Goal: Register for event/course: Register for event/course

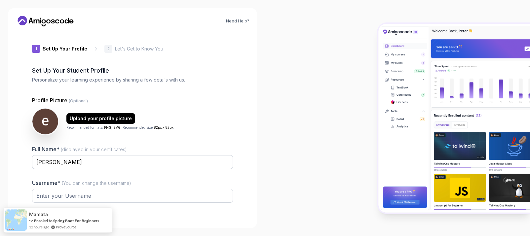
type input "wildrhino734e4"
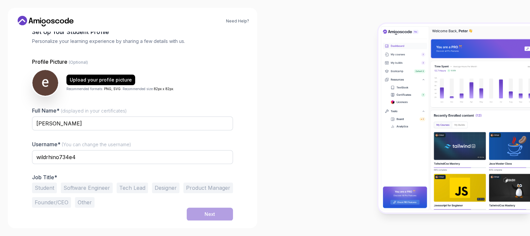
click at [47, 188] on button "Student" at bounding box center [44, 188] width 25 height 11
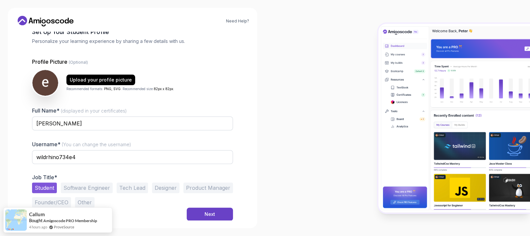
click at [210, 217] on div "Next" at bounding box center [209, 214] width 11 height 7
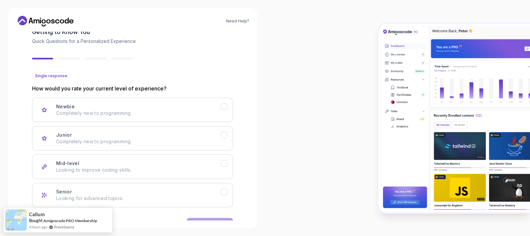
click at [126, 107] on div "Newbie Completely new to programming." at bounding box center [138, 109] width 164 height 13
click at [109, 144] on p "Completely new to programming." at bounding box center [138, 141] width 164 height 7
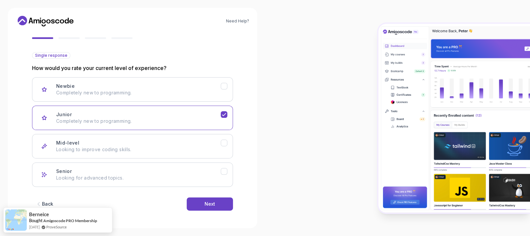
click at [202, 204] on button "Next" at bounding box center [210, 204] width 46 height 13
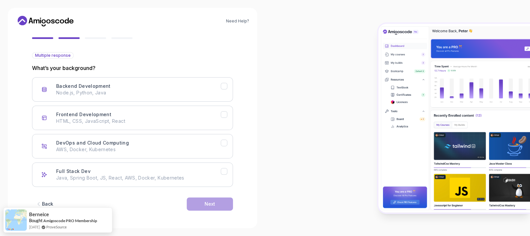
click at [128, 119] on p "HTML, CSS, JavaScript, React" at bounding box center [138, 121] width 164 height 7
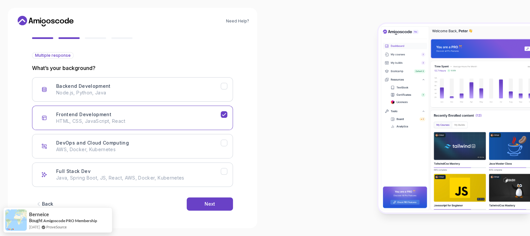
click at [211, 202] on div "Next" at bounding box center [209, 204] width 11 height 7
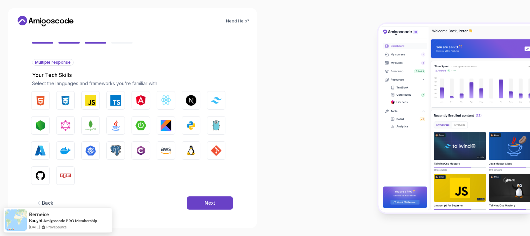
scroll to position [52, 0]
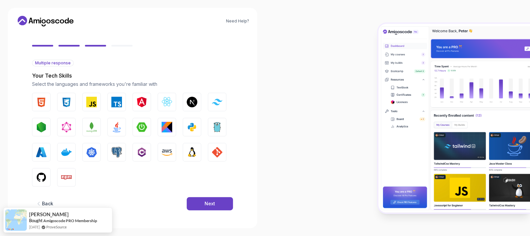
click at [45, 101] on img "button" at bounding box center [41, 102] width 11 height 11
click at [64, 101] on img "button" at bounding box center [66, 102] width 11 height 11
click at [97, 102] on button "JavaScript" at bounding box center [91, 102] width 18 height 18
click at [170, 101] on img "button" at bounding box center [167, 102] width 11 height 11
click at [203, 200] on button "Next" at bounding box center [210, 203] width 46 height 13
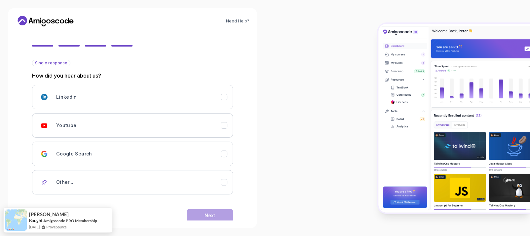
click at [228, 127] on button "Youtube" at bounding box center [132, 125] width 201 height 24
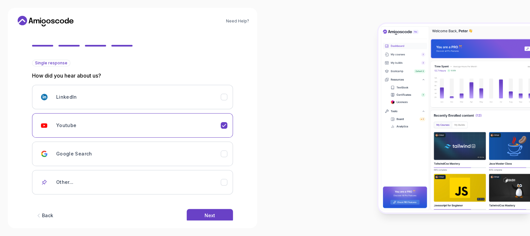
click at [216, 214] on button "Next" at bounding box center [210, 215] width 46 height 13
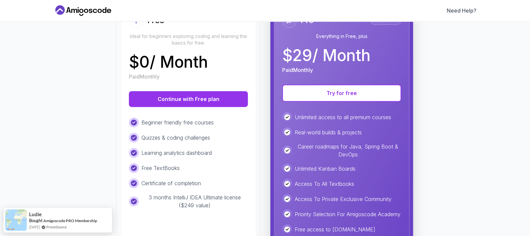
scroll to position [92, 0]
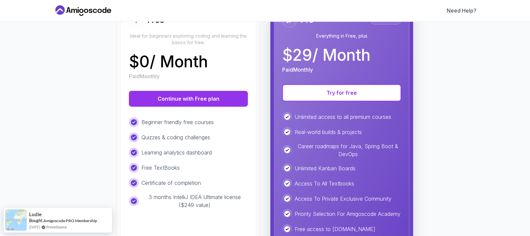
click at [189, 95] on button "Continue with Free plan" at bounding box center [188, 99] width 119 height 16
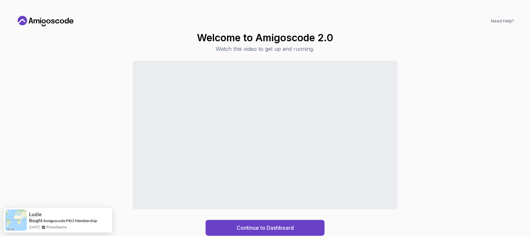
click at [262, 226] on div "Continue to Dashboard" at bounding box center [265, 228] width 57 height 8
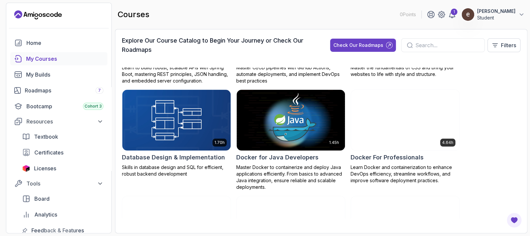
scroll to position [178, 0]
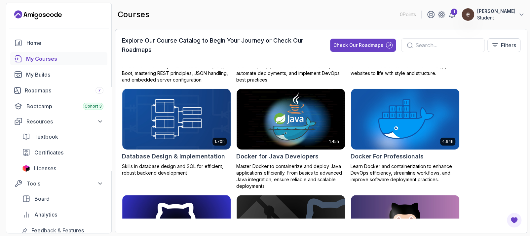
click at [42, 106] on div "Bootcamp Cohort 3" at bounding box center [64, 106] width 77 height 8
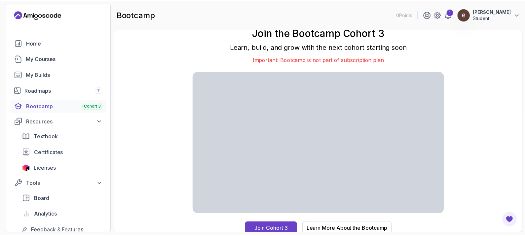
scroll to position [3, 0]
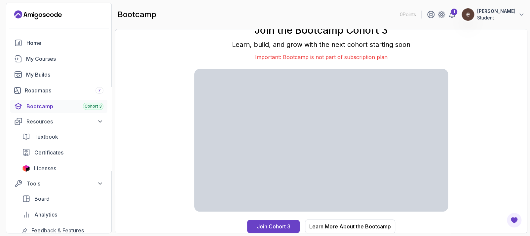
click at [331, 229] on div "Learn More About the Bootcamp" at bounding box center [350, 227] width 82 height 8
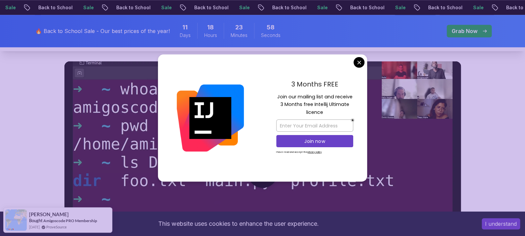
scroll to position [336, 0]
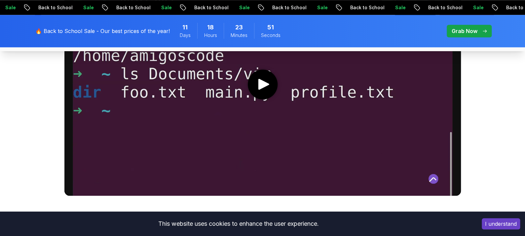
scroll to position [424, 0]
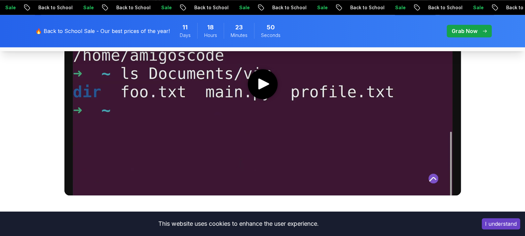
click at [256, 94] on media-play-button "play" at bounding box center [263, 84] width 30 height 30
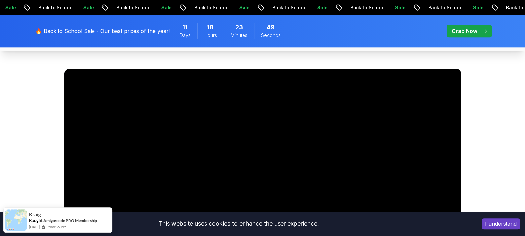
scroll to position [328, 0]
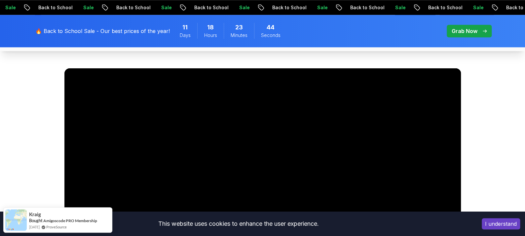
click at [491, 223] on button "I understand" at bounding box center [501, 223] width 38 height 11
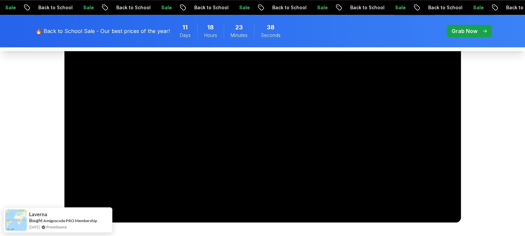
scroll to position [446, 0]
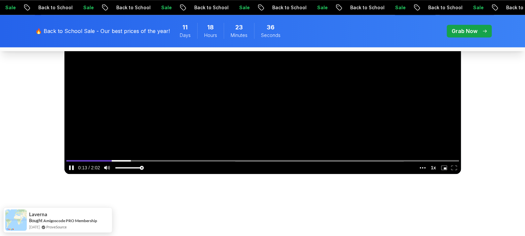
click at [455, 167] on icon "enter fullscreen mode" at bounding box center [454, 167] width 6 height 5
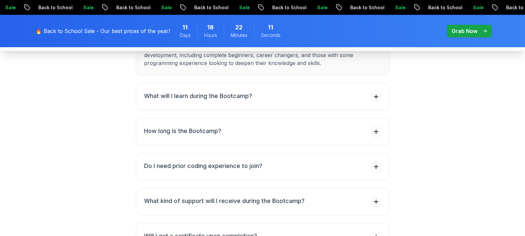
scroll to position [2505, 0]
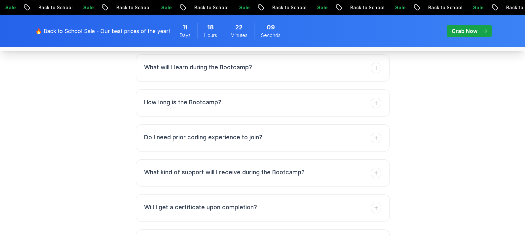
click at [210, 72] on h3 "What will I learn during the Bootcamp?" at bounding box center [198, 67] width 108 height 9
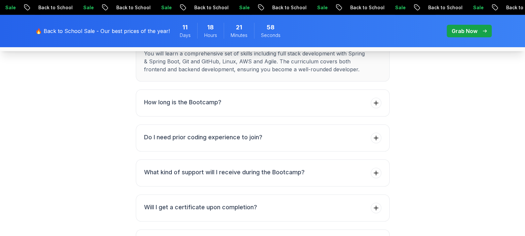
click at [201, 107] on h3 "How long is the Bootcamp?" at bounding box center [182, 102] width 77 height 9
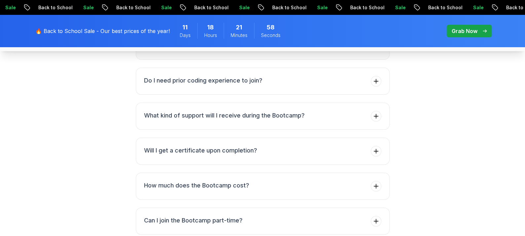
scroll to position [2555, 0]
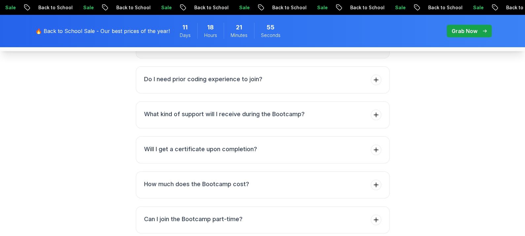
click at [201, 93] on button "Do I need prior coding experience to join?" at bounding box center [263, 79] width 254 height 27
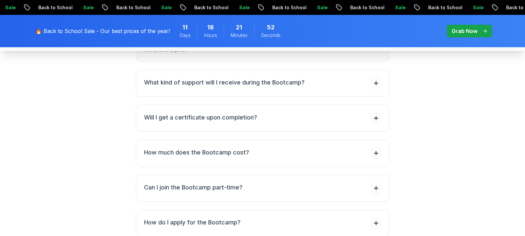
scroll to position [2598, 0]
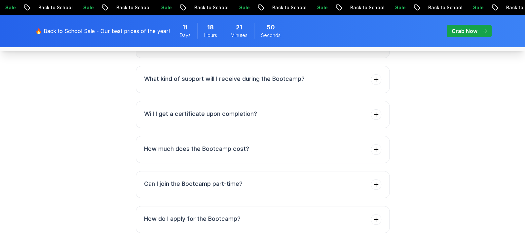
click at [235, 85] on li "What kind of support will I receive during the Bootcamp?" at bounding box center [224, 79] width 161 height 11
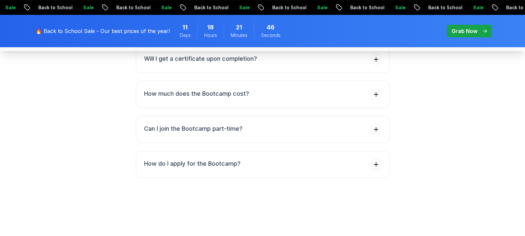
scroll to position [2655, 0]
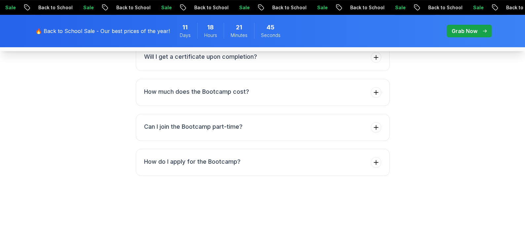
click at [224, 98] on li "How much does the Bootcamp cost?" at bounding box center [196, 92] width 105 height 11
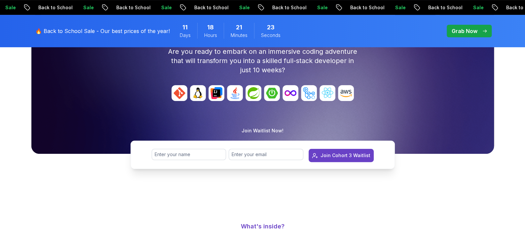
scroll to position [65, 0]
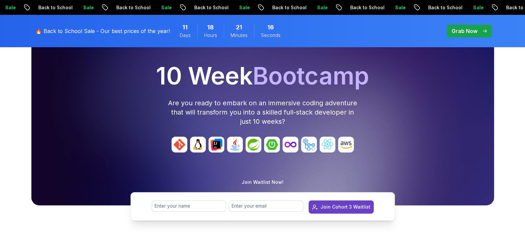
click at [470, 27] on p "Grab Now" at bounding box center [465, 31] width 26 height 8
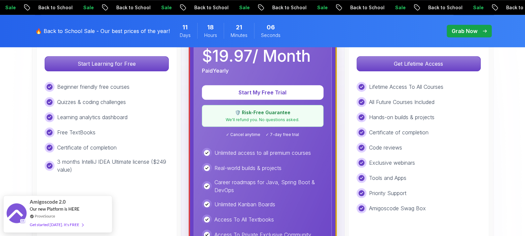
scroll to position [242, 0]
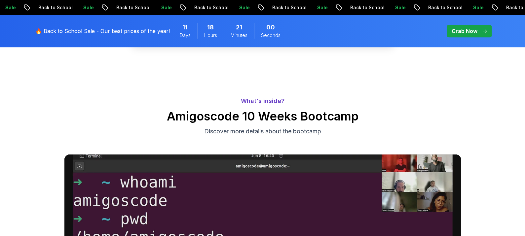
scroll to position [65, 0]
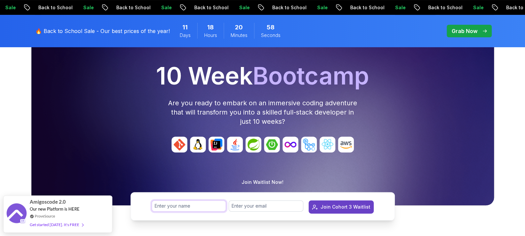
click at [189, 209] on input "text" at bounding box center [189, 205] width 75 height 11
type input "[PERSON_NAME]"
click at [243, 204] on input "email" at bounding box center [266, 205] width 75 height 11
type input "[EMAIL_ADDRESS][DOMAIN_NAME]"
click at [328, 206] on div "Join Cohort 3 Waitlist" at bounding box center [345, 207] width 50 height 7
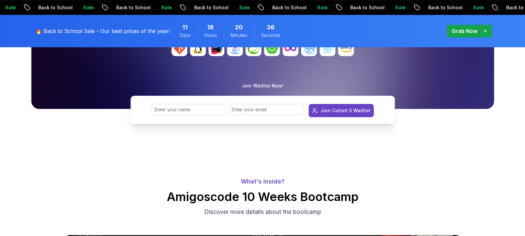
scroll to position [0, 0]
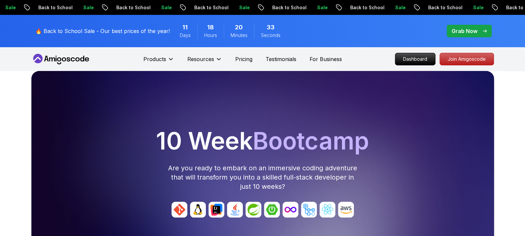
click at [240, 61] on p "Pricing" at bounding box center [243, 59] width 17 height 8
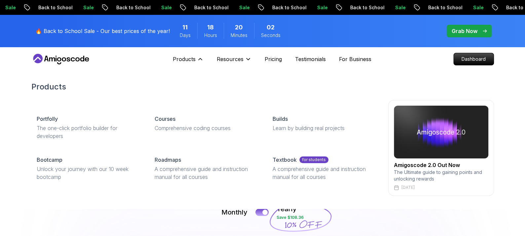
click at [173, 160] on p "Roadmaps" at bounding box center [168, 160] width 26 height 8
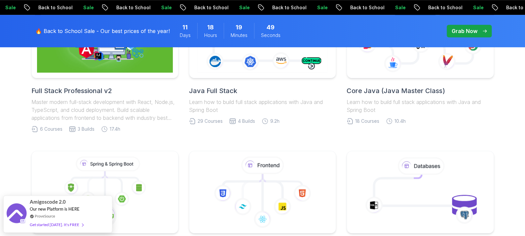
scroll to position [297, 0]
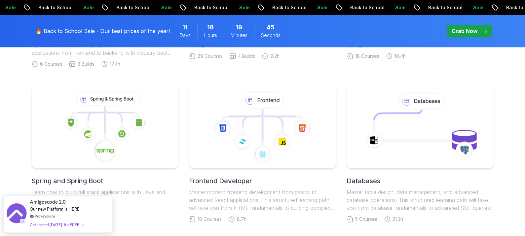
click at [241, 150] on icon at bounding box center [243, 142] width 18 height 18
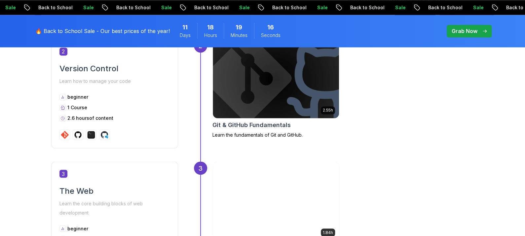
scroll to position [504, 0]
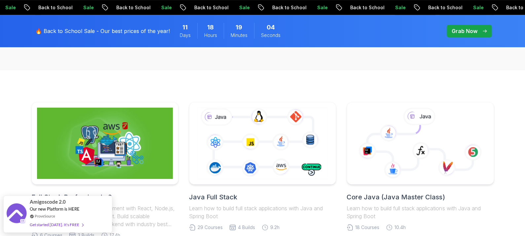
scroll to position [173, 0]
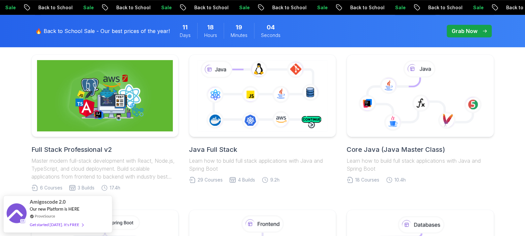
click at [246, 105] on icon at bounding box center [262, 96] width 133 height 74
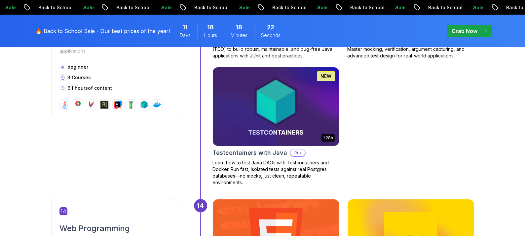
scroll to position [2449, 0]
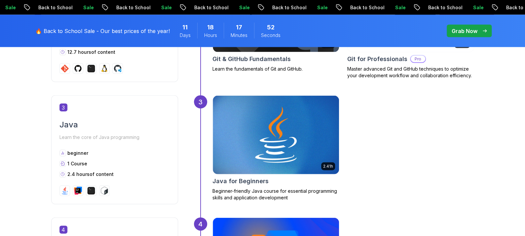
scroll to position [652, 0]
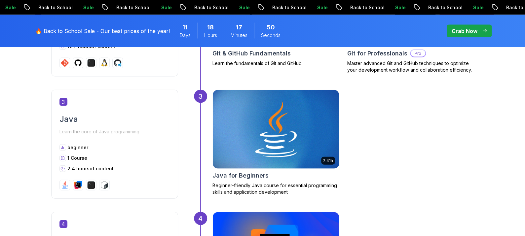
click at [230, 113] on img at bounding box center [276, 129] width 126 height 79
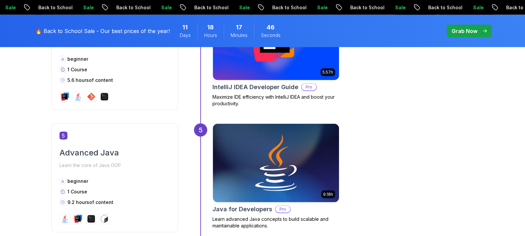
scroll to position [821, 0]
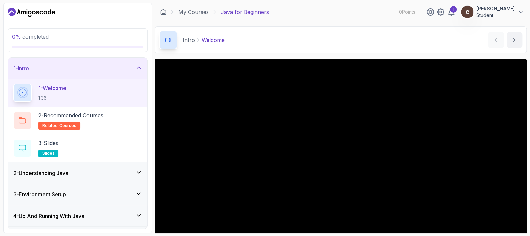
click at [140, 174] on icon at bounding box center [138, 172] width 7 height 7
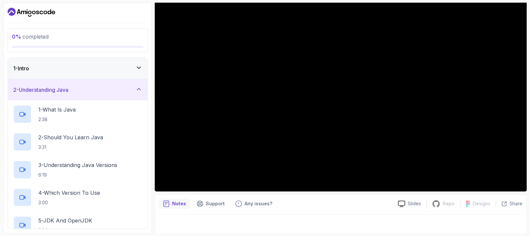
scroll to position [77, 0]
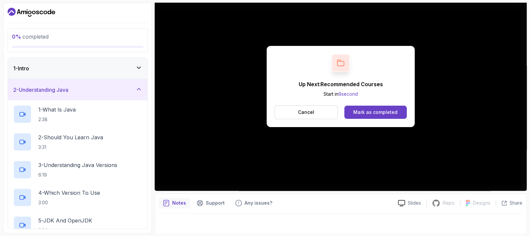
click at [376, 110] on div "Mark as completed" at bounding box center [375, 112] width 44 height 7
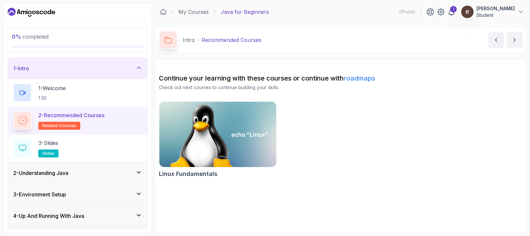
click at [247, 115] on img at bounding box center [217, 134] width 117 height 65
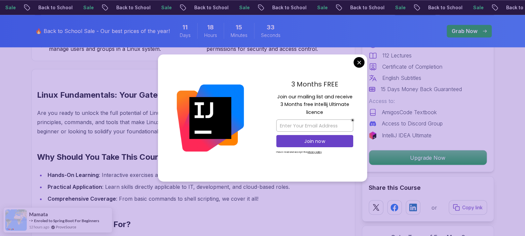
scroll to position [484, 0]
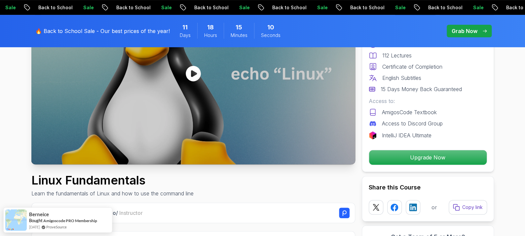
scroll to position [0, 0]
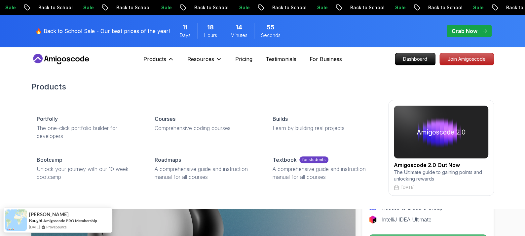
click at [278, 119] on p "Builds" at bounding box center [280, 119] width 15 height 8
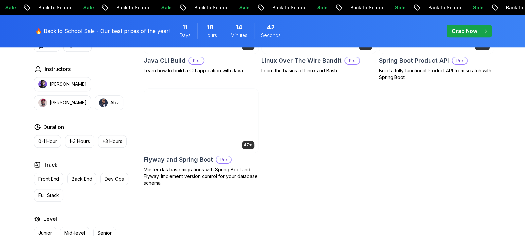
scroll to position [265, 0]
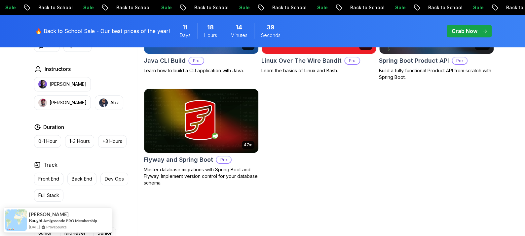
click at [82, 177] on p "Back End" at bounding box center [82, 179] width 20 height 7
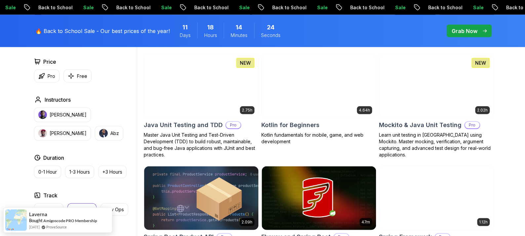
scroll to position [839, 0]
